Goal: Task Accomplishment & Management: Complete application form

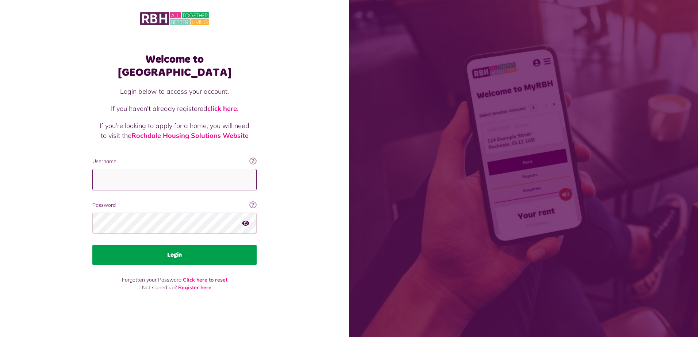
type input "**********"
click at [168, 252] on button "Login" at bounding box center [174, 255] width 164 height 20
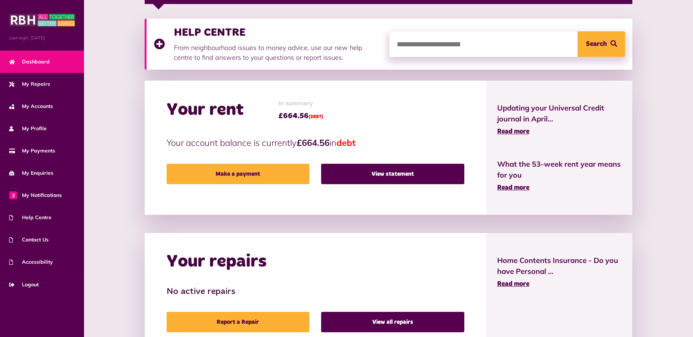
scroll to position [106, 0]
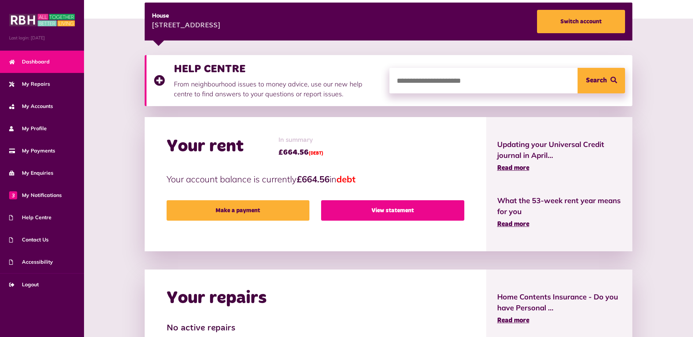
click at [394, 211] on link "View statement" at bounding box center [392, 211] width 143 height 20
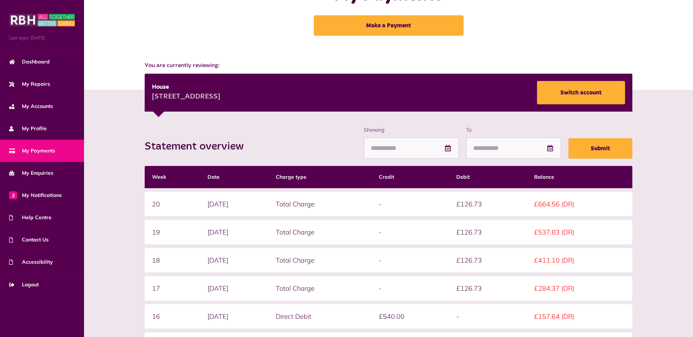
scroll to position [30, 0]
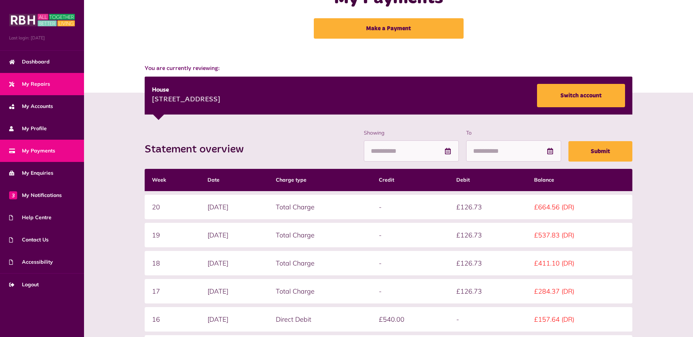
click at [38, 82] on span "My Repairs" at bounding box center [29, 84] width 41 height 8
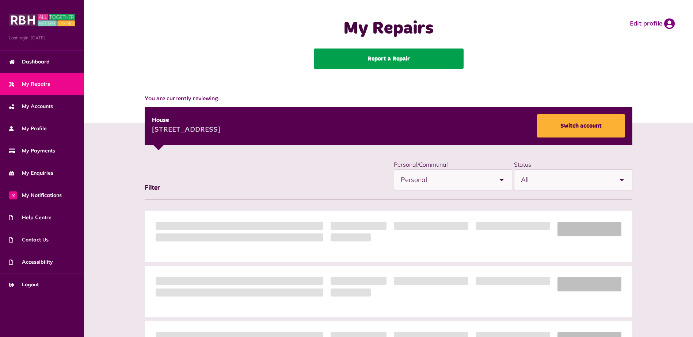
click at [393, 60] on link "Report a Repair" at bounding box center [389, 59] width 150 height 20
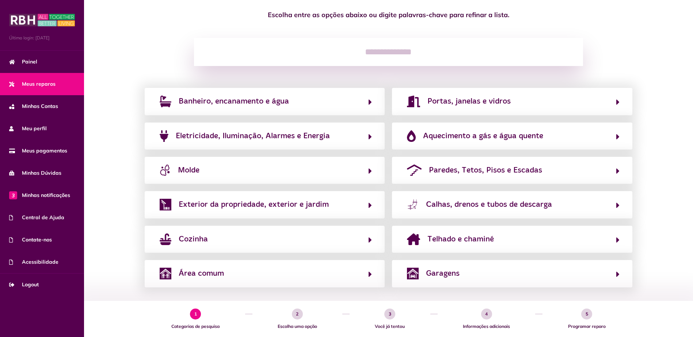
scroll to position [73, 0]
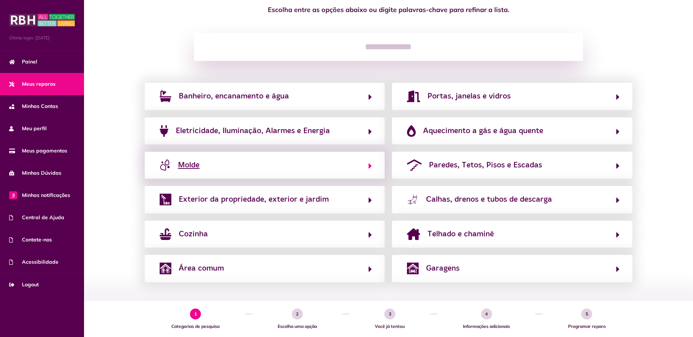
click at [369, 167] on icon "button" at bounding box center [370, 166] width 3 height 9
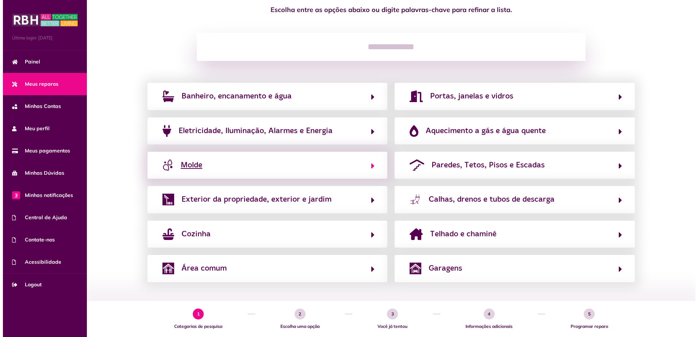
scroll to position [0, 0]
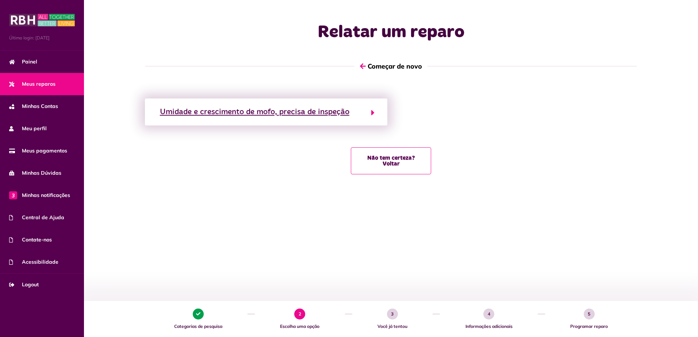
click at [374, 112] on icon "button" at bounding box center [372, 112] width 3 height 9
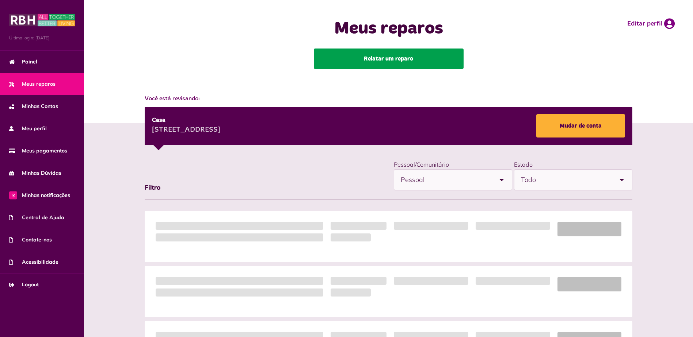
click at [403, 60] on link "Relatar um reparo" at bounding box center [389, 59] width 150 height 20
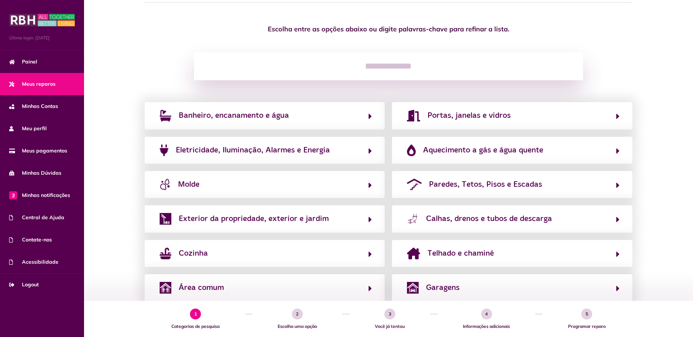
scroll to position [73, 0]
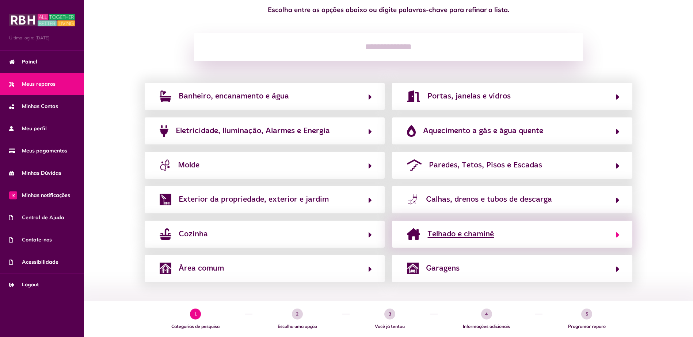
click at [617, 237] on icon "button" at bounding box center [617, 235] width 3 height 9
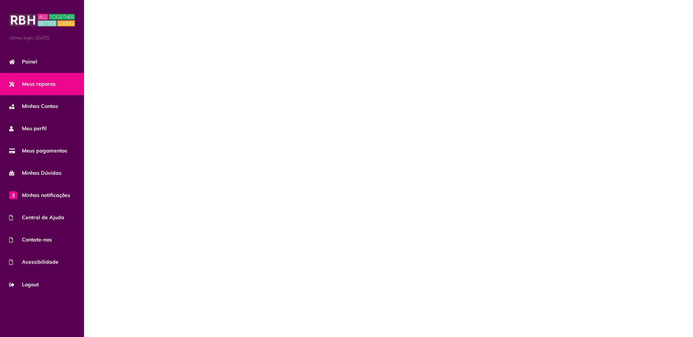
scroll to position [0, 0]
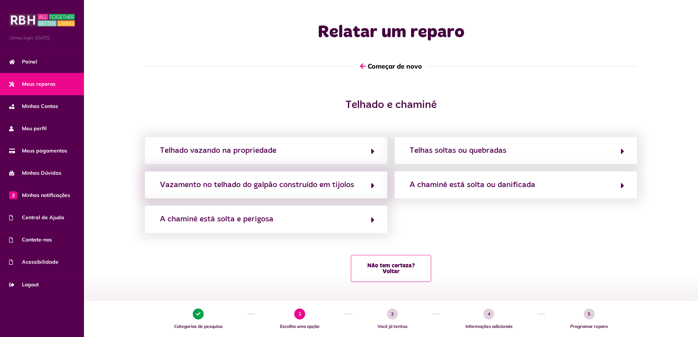
click at [375, 187] on div "Vazamento no telhado do galpão construído em tijolos" at bounding box center [266, 185] width 243 height 27
click at [371, 186] on icon "button" at bounding box center [372, 186] width 3 height 9
